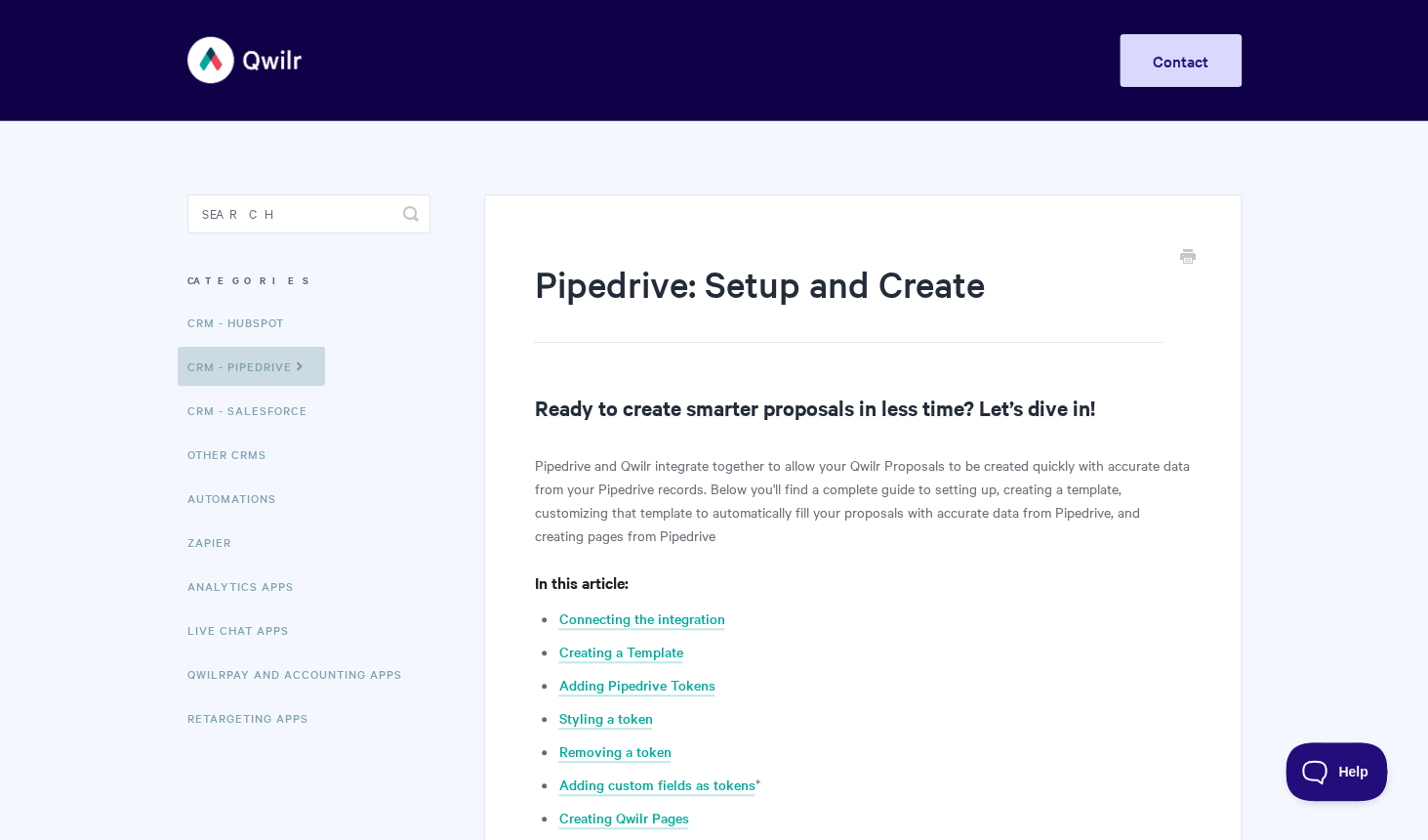
click at [269, 368] on link "CRM - Pipedrive" at bounding box center [251, 366] width 147 height 39
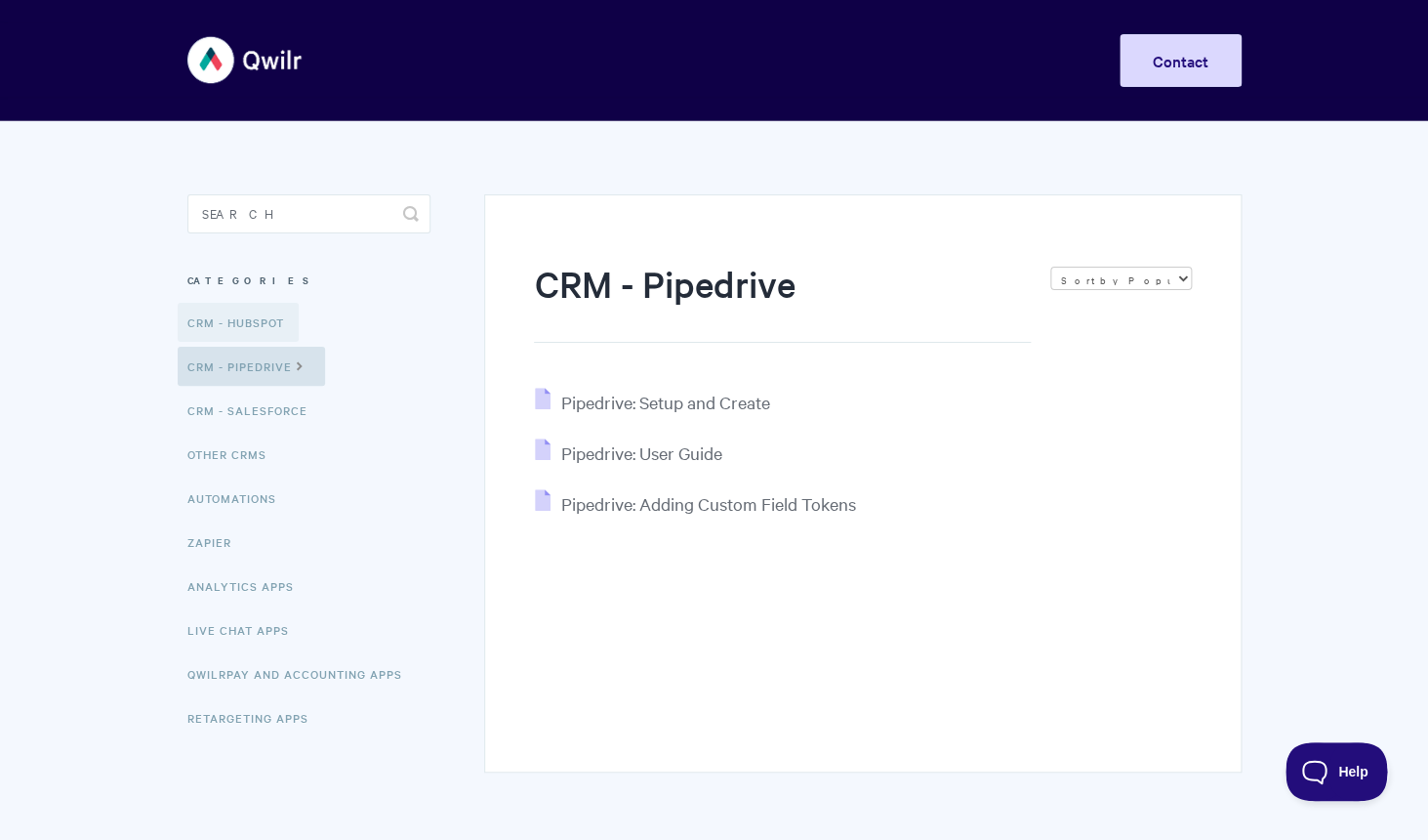
click at [246, 328] on link "CRM - HubSpot" at bounding box center [238, 322] width 121 height 39
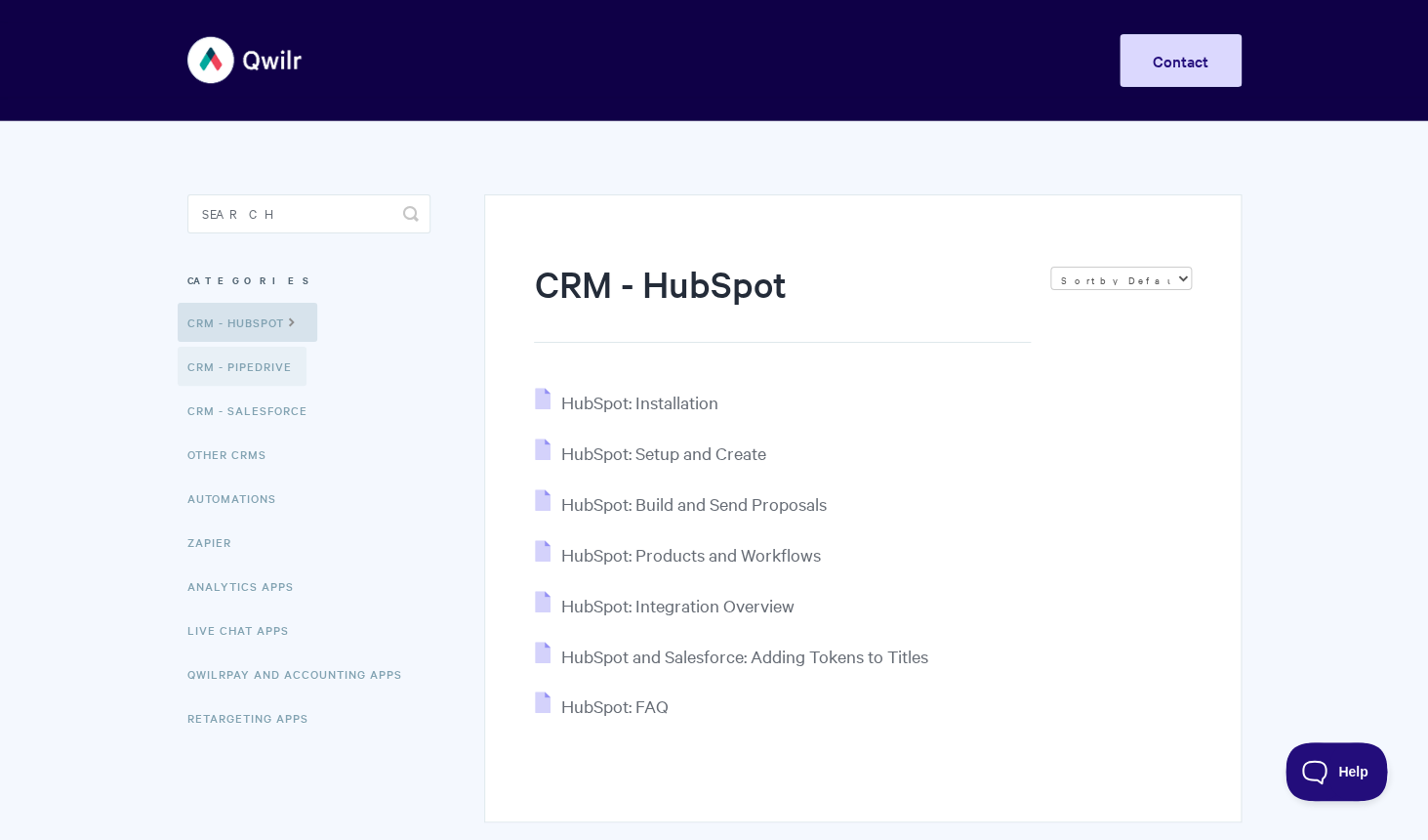
click at [269, 378] on link "CRM - Pipedrive" at bounding box center [242, 366] width 129 height 39
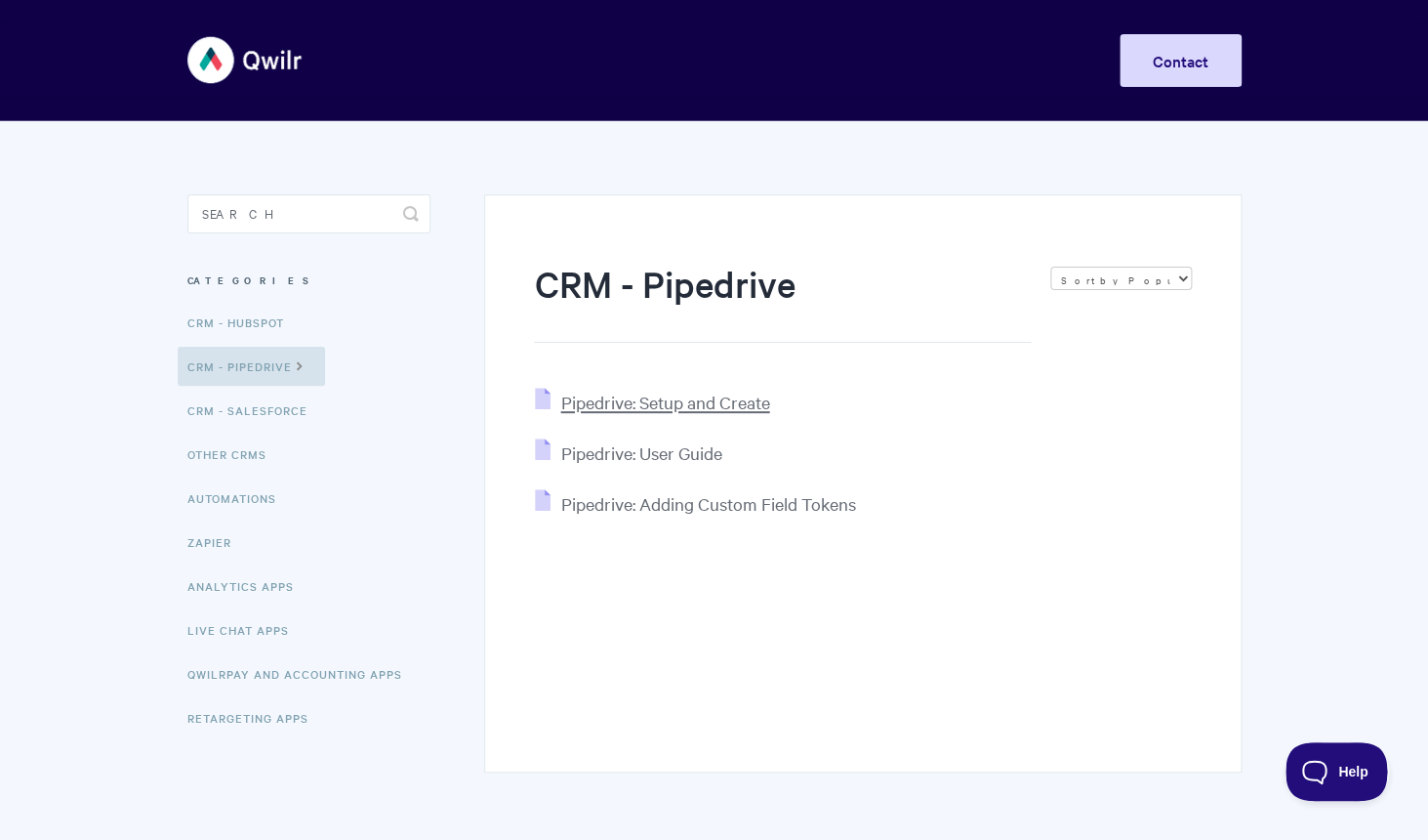
click at [600, 407] on span "Pipedrive: Setup and Create" at bounding box center [664, 402] width 209 height 22
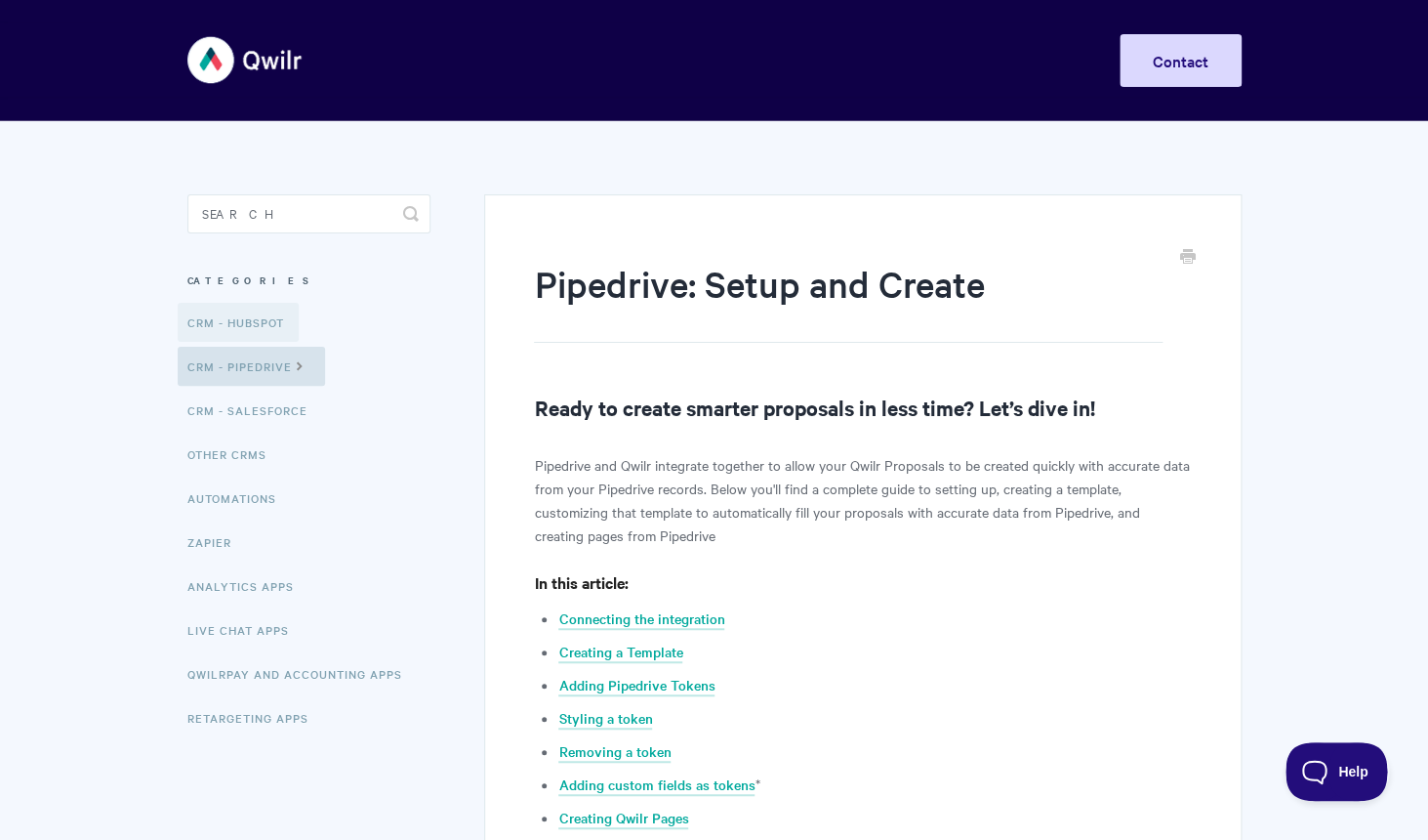
click at [259, 331] on link "CRM - HubSpot" at bounding box center [238, 322] width 121 height 39
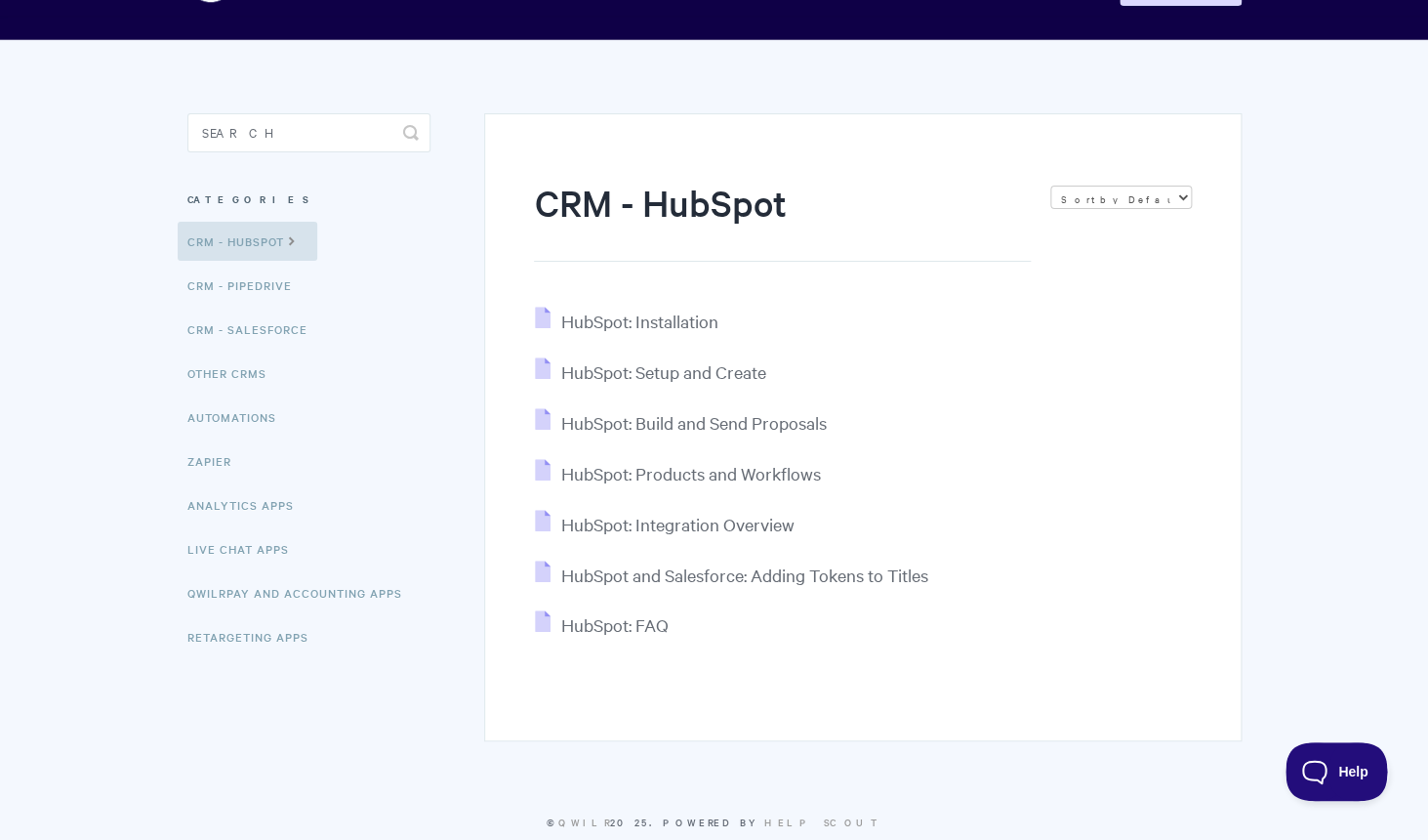
scroll to position [122, 0]
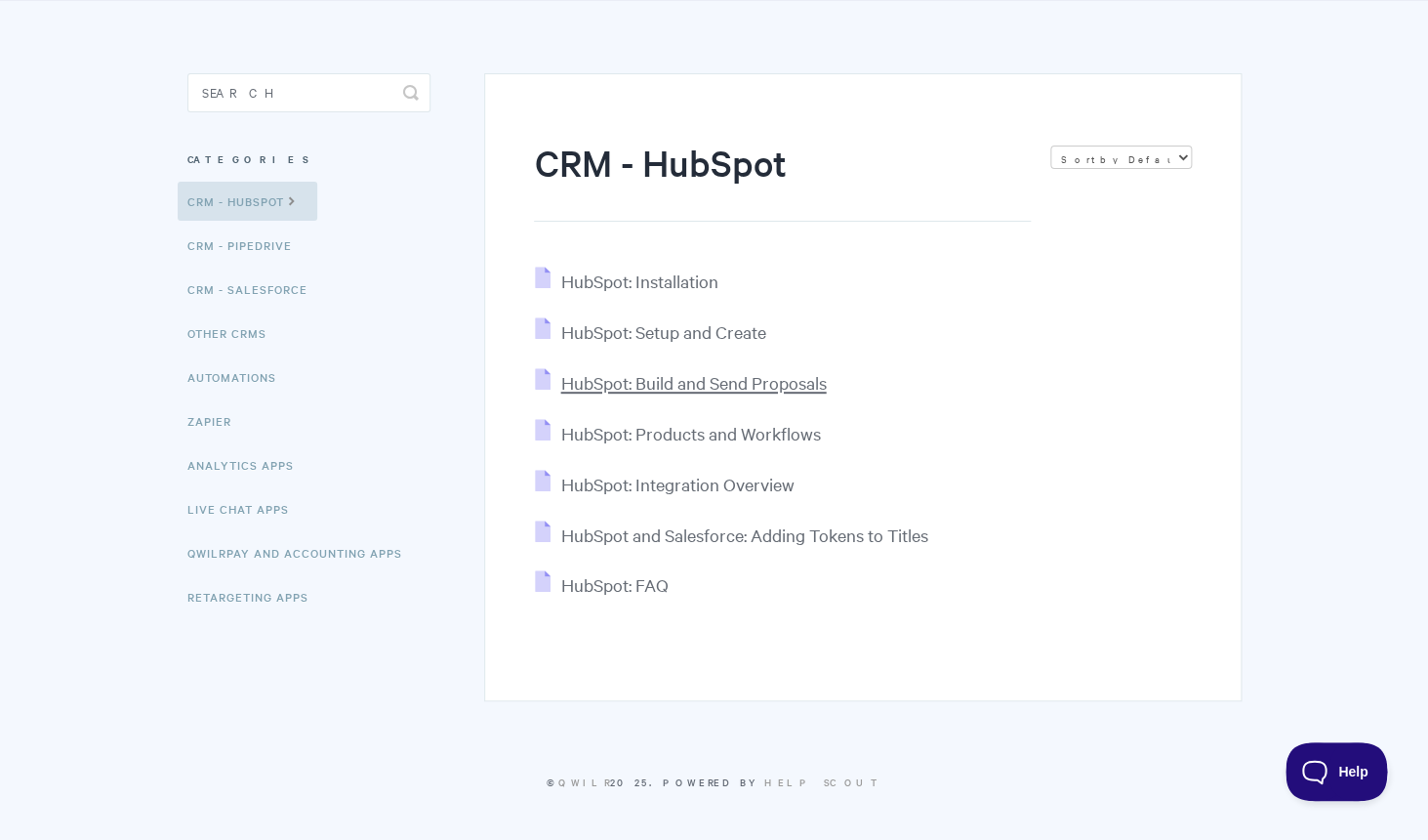
click at [653, 382] on span "HubSpot: Build and Send Proposals" at bounding box center [693, 382] width 266 height 22
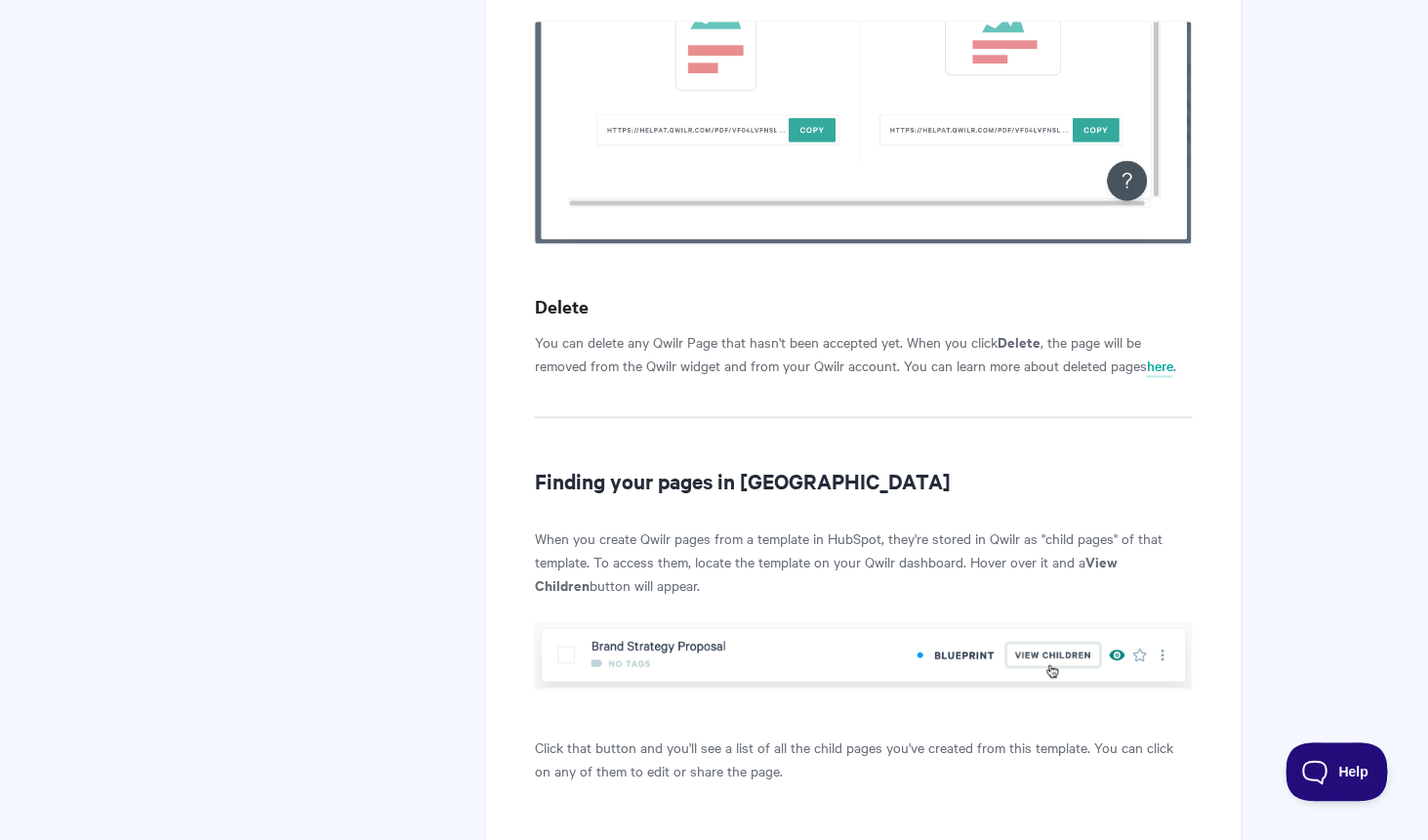
scroll to position [6881, 0]
